Goal: Navigation & Orientation: Understand site structure

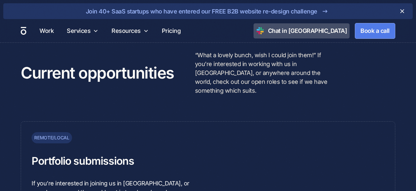
scroll to position [1566, 0]
